Goal: Navigation & Orientation: Find specific page/section

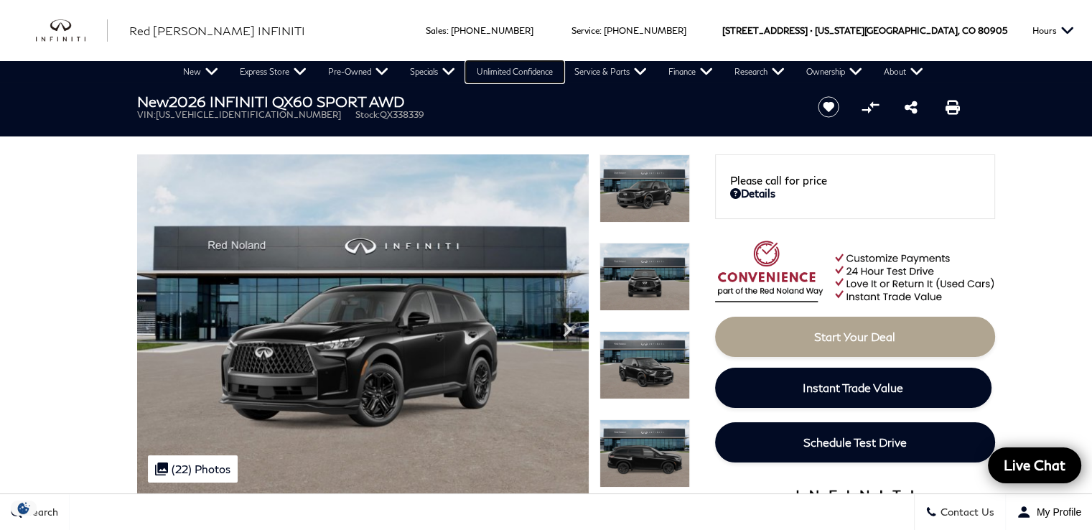
click at [515, 74] on link "Unlimited Confidence" at bounding box center [515, 72] width 98 height 22
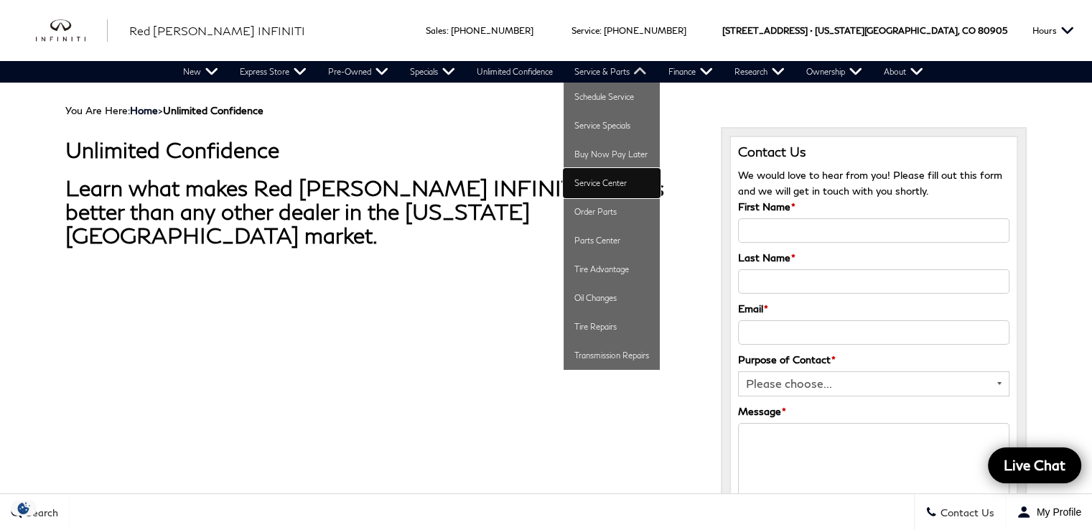
click at [610, 180] on link "Service Center" at bounding box center [612, 183] width 96 height 29
